Goal: Information Seeking & Learning: Learn about a topic

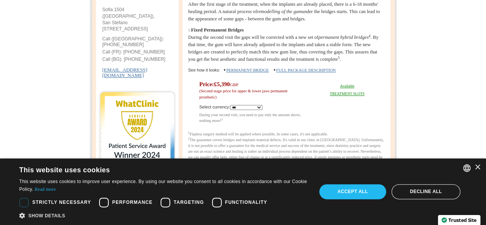
scroll to position [356, 0]
click at [267, 73] on link "PERMANENT BRIDGE" at bounding box center [247, 70] width 43 height 5
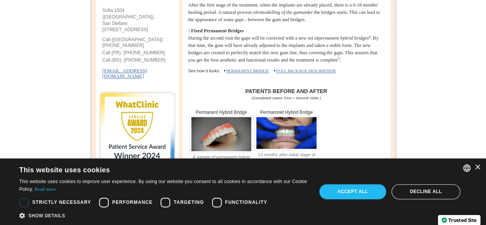
click at [264, 73] on link "PERMANENT BRIDGE" at bounding box center [247, 70] width 43 height 5
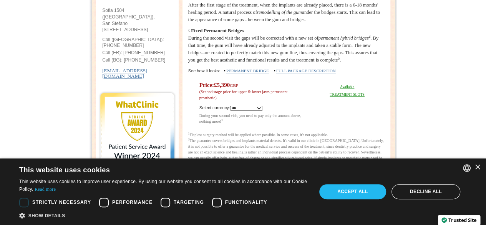
click at [269, 73] on link "PERMANENT BRIDGE" at bounding box center [247, 70] width 43 height 5
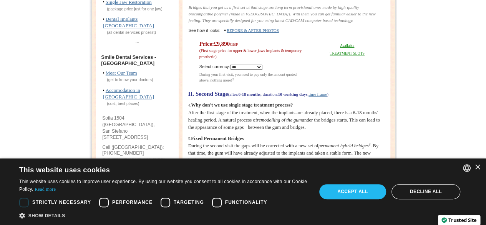
scroll to position [247, 0]
click at [265, 33] on link "BEFORE & AFTER PHOTOS" at bounding box center [253, 31] width 52 height 5
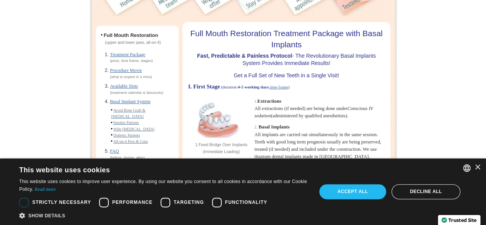
scroll to position [55, 0]
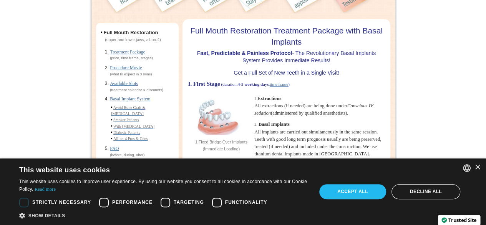
click at [118, 136] on span "All-on-4 Pros & Cons" at bounding box center [130, 138] width 35 height 4
